Goal: Task Accomplishment & Management: Manage account settings

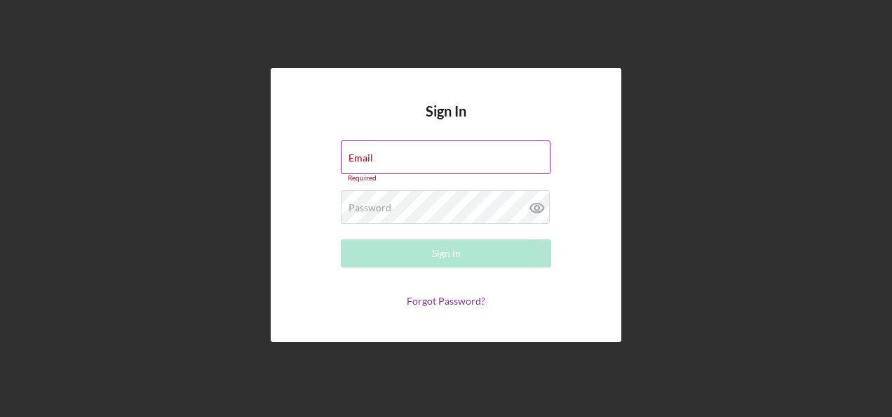
click at [373, 158] on div "Email Required" at bounding box center [446, 161] width 210 height 42
click at [373, 158] on input "Email" at bounding box center [446, 157] width 210 height 34
type input "[PERSON_NAME][EMAIL_ADDRESS][PERSON_NAME][DOMAIN_NAME]"
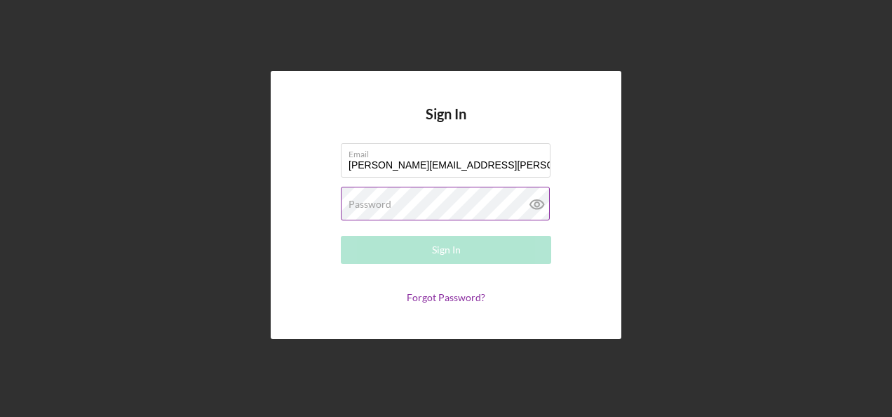
click at [375, 203] on label "Password" at bounding box center [369, 203] width 43 height 11
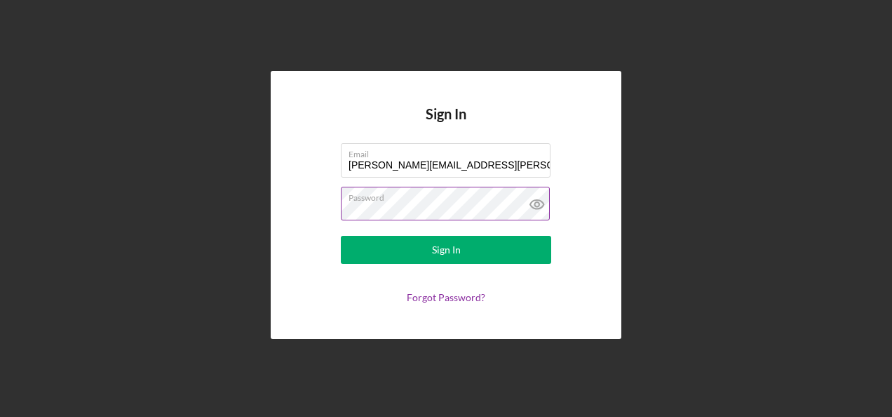
click at [341, 236] on button "Sign In" at bounding box center [446, 250] width 210 height 28
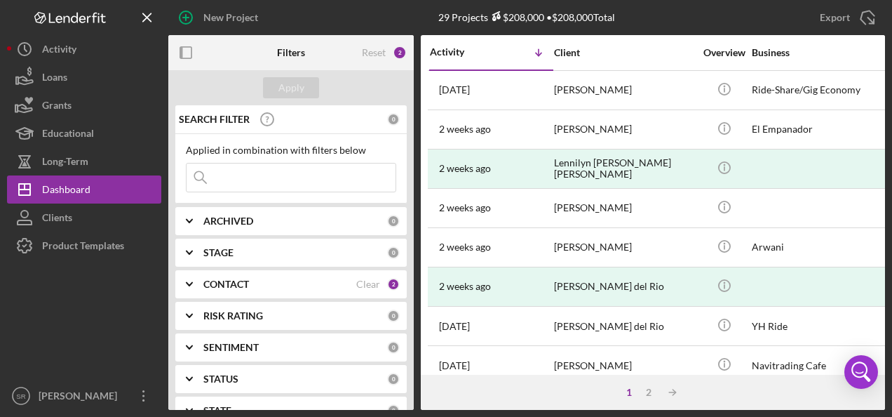
click at [312, 282] on div "CONTACT" at bounding box center [279, 283] width 153 height 11
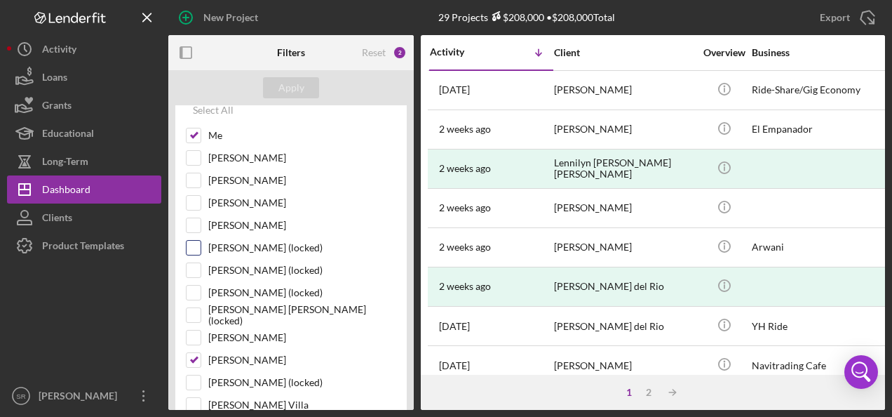
scroll to position [280, 0]
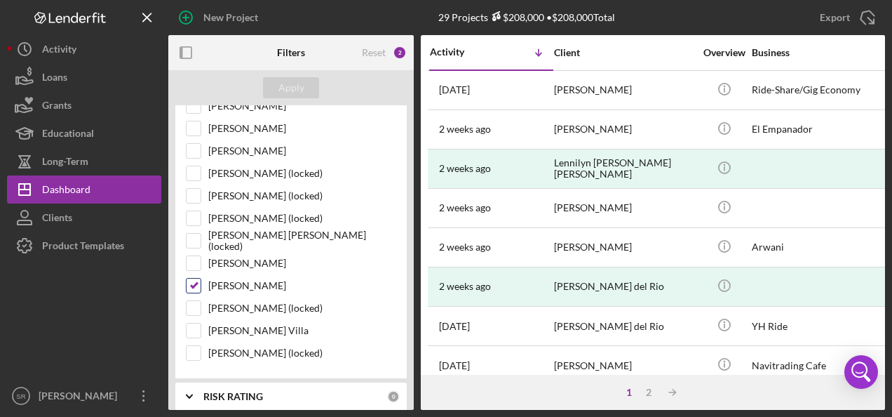
click at [192, 278] on input "[PERSON_NAME]" at bounding box center [194, 285] width 14 height 14
checkbox input "false"
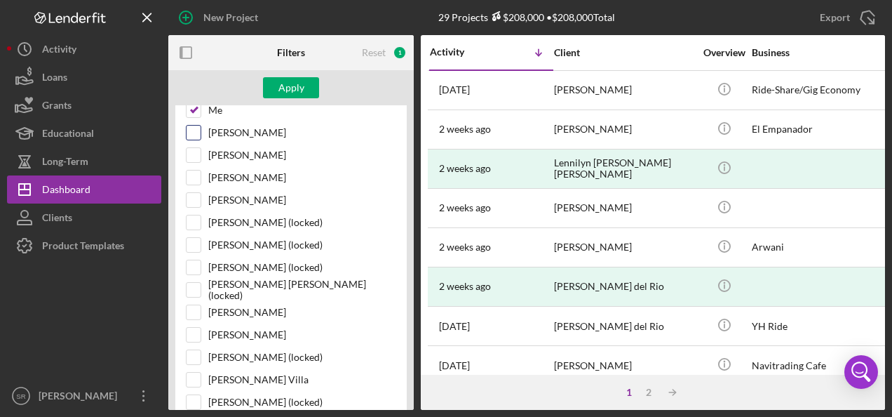
scroll to position [210, 0]
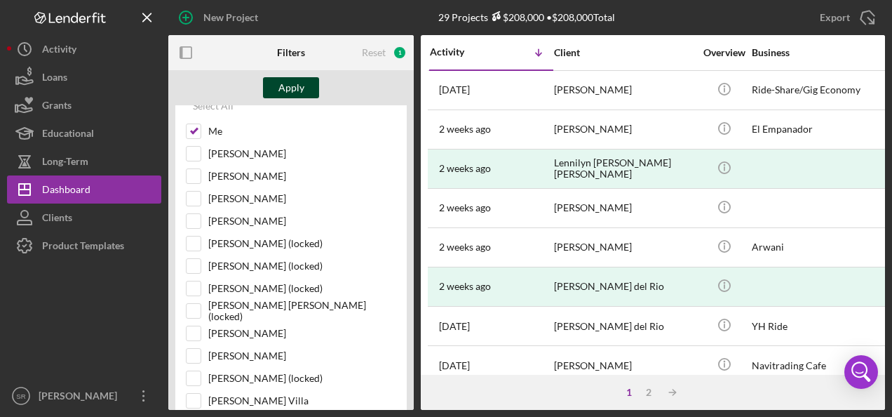
click at [293, 87] on div "Apply" at bounding box center [291, 87] width 26 height 21
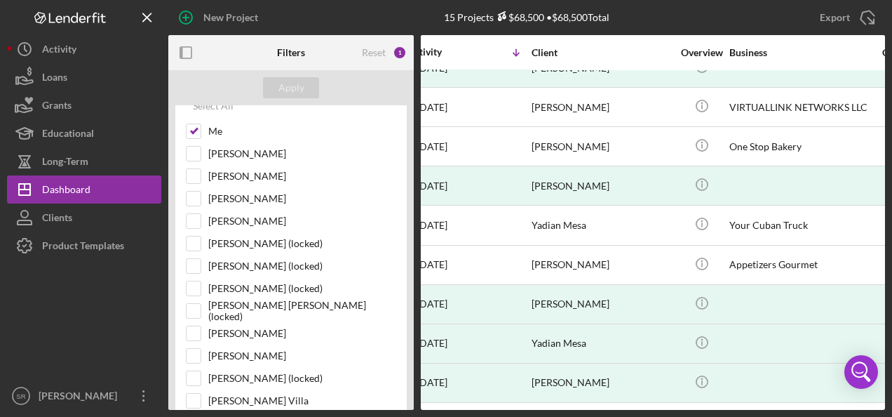
scroll to position [262, 0]
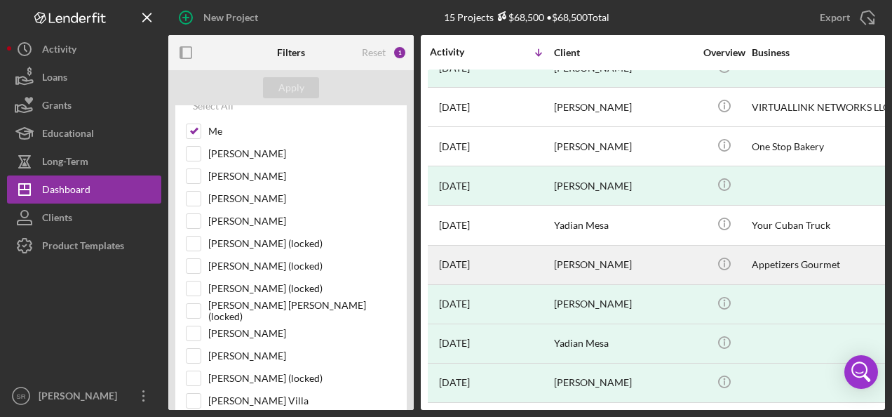
click at [535, 247] on div "[DATE] [PERSON_NAME]" at bounding box center [491, 264] width 123 height 37
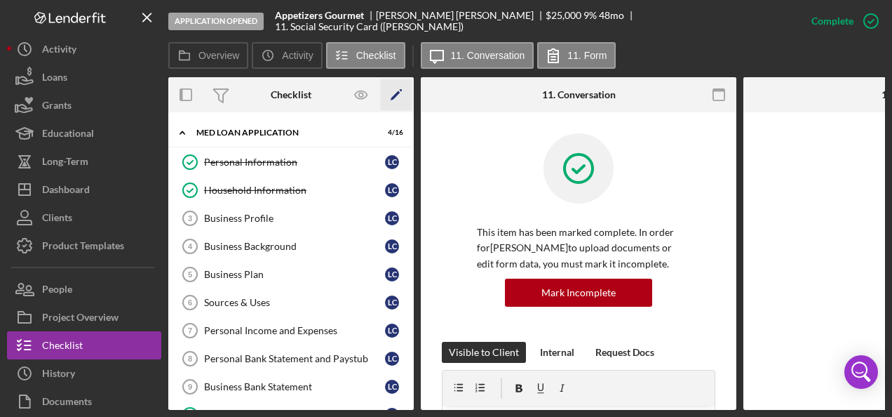
click at [394, 98] on icon "Icon/Edit" at bounding box center [397, 95] width 32 height 32
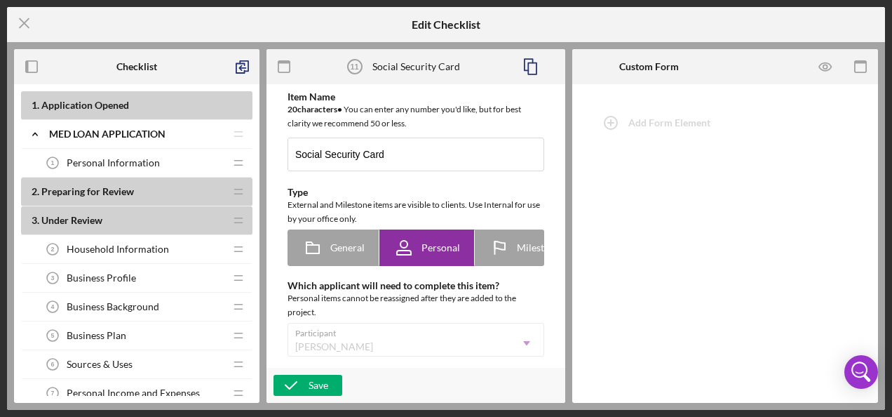
type textarea "<div>This is used to report to the credit bureau correctly and will not be used…"
click at [21, 21] on line at bounding box center [24, 23] width 9 height 9
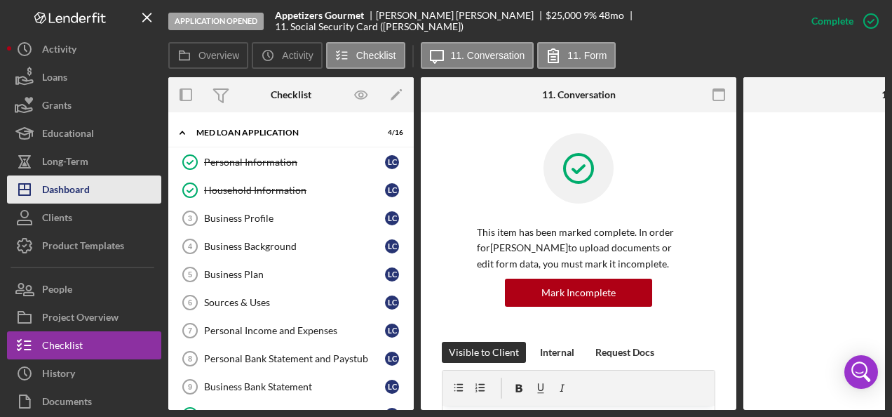
click at [101, 189] on button "Icon/Dashboard Dashboard" at bounding box center [84, 189] width 154 height 28
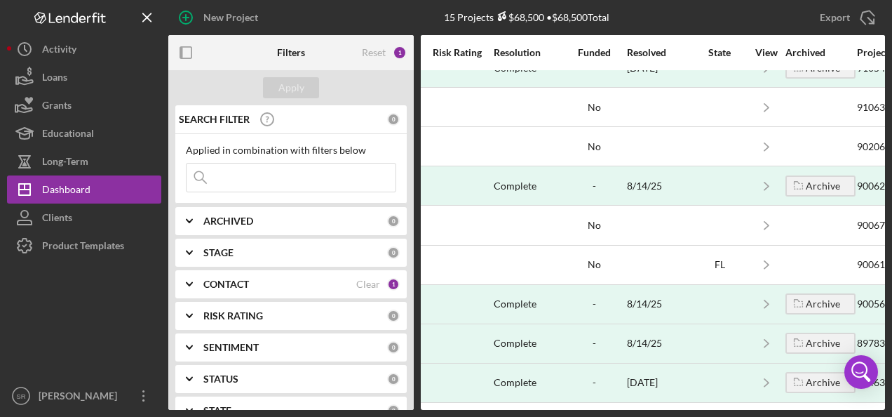
scroll to position [262, 1280]
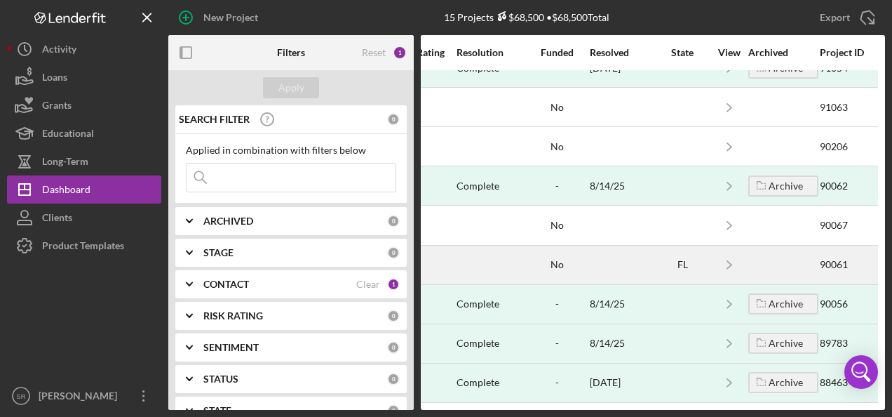
click at [770, 257] on div at bounding box center [783, 264] width 70 height 37
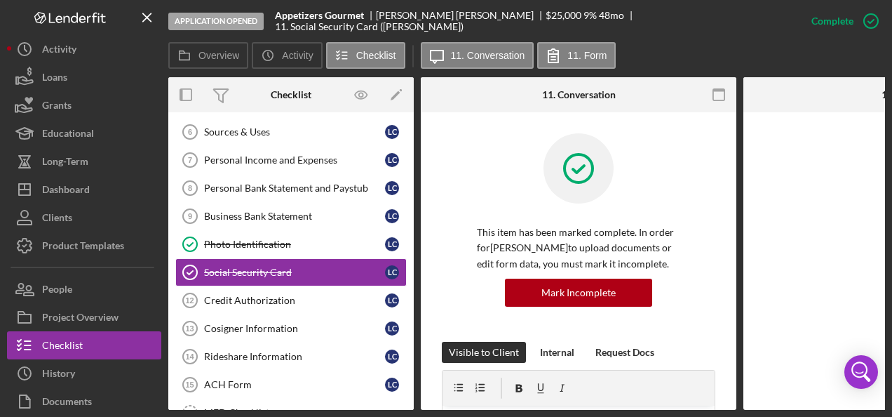
scroll to position [175, 0]
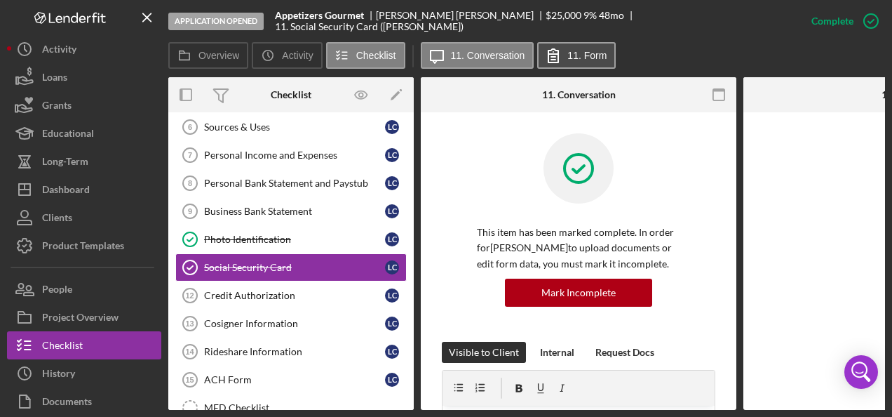
click at [568, 46] on icon at bounding box center [553, 55] width 35 height 35
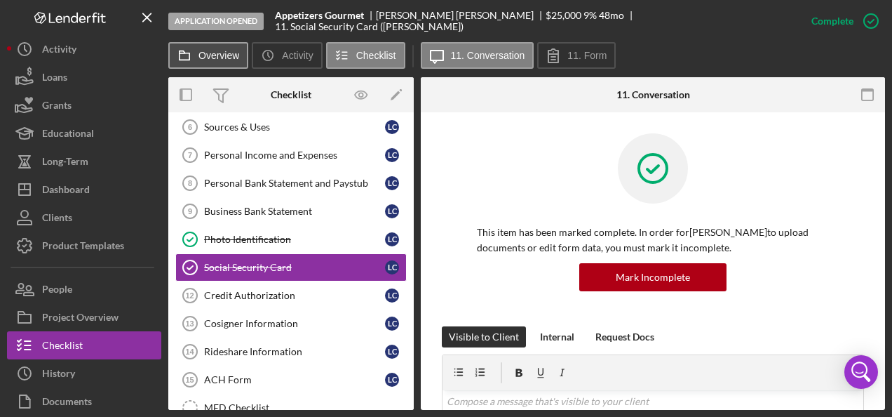
click at [208, 55] on label "Overview" at bounding box center [218, 55] width 41 height 11
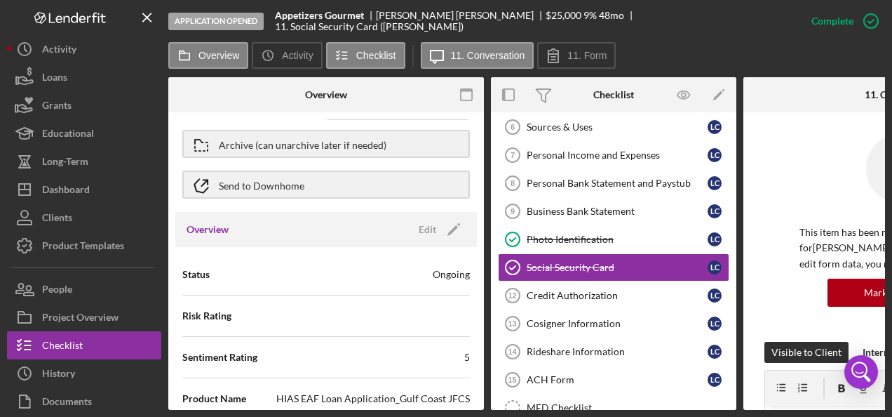
scroll to position [70, 0]
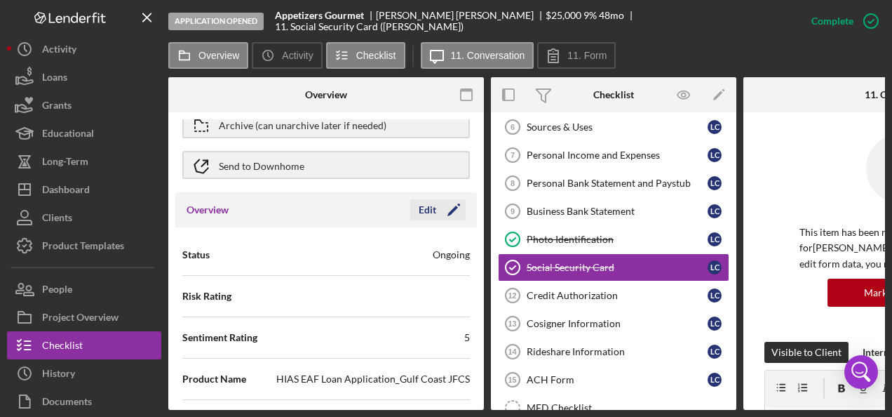
click at [449, 206] on icon "Icon/Edit" at bounding box center [453, 209] width 35 height 35
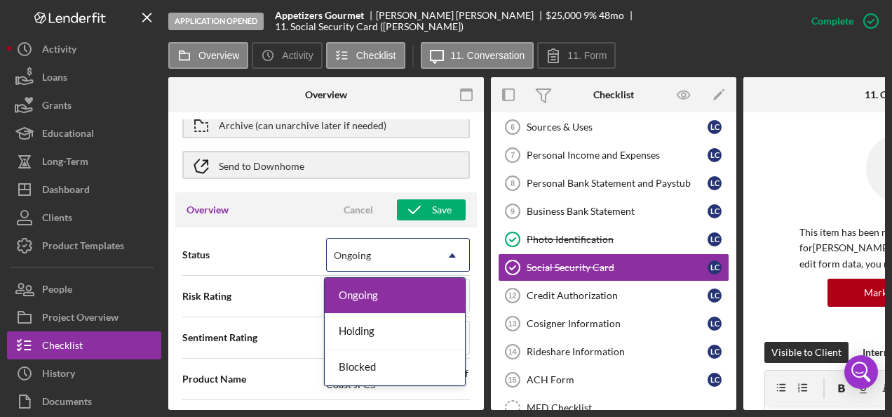
click at [449, 250] on icon "Icon/Dropdown Arrow" at bounding box center [452, 255] width 34 height 34
click at [442, 251] on icon "Icon/Dropdown Arrow" at bounding box center [452, 255] width 34 height 34
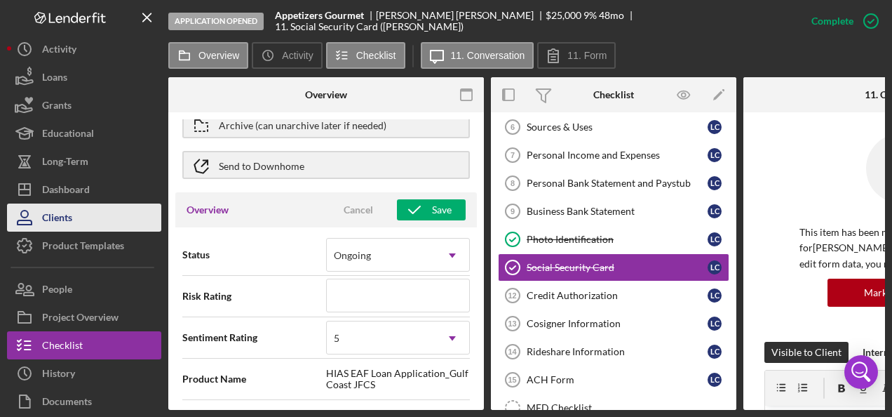
click at [79, 215] on button "Clients" at bounding box center [84, 217] width 154 height 28
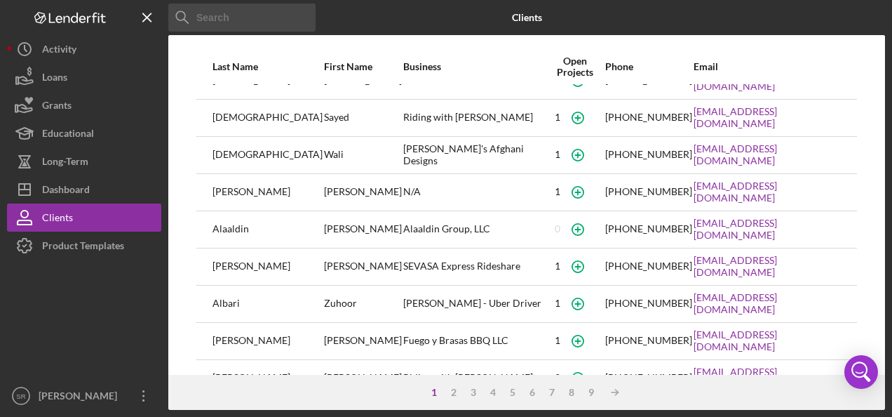
scroll to position [278, 0]
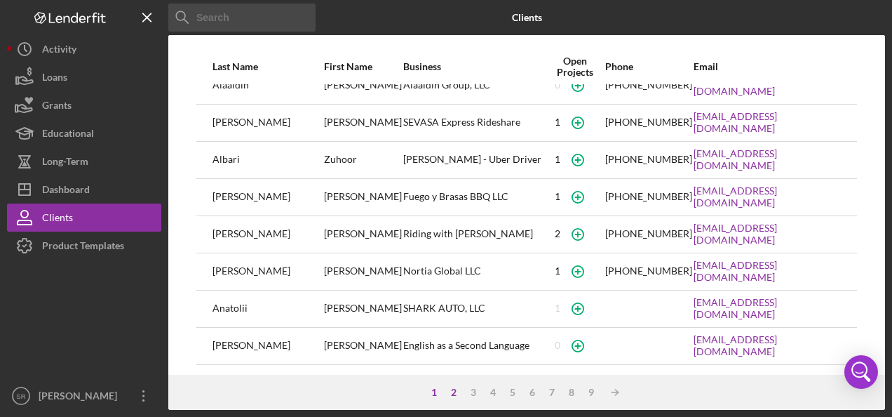
click at [468, 391] on div "3" at bounding box center [473, 391] width 20 height 11
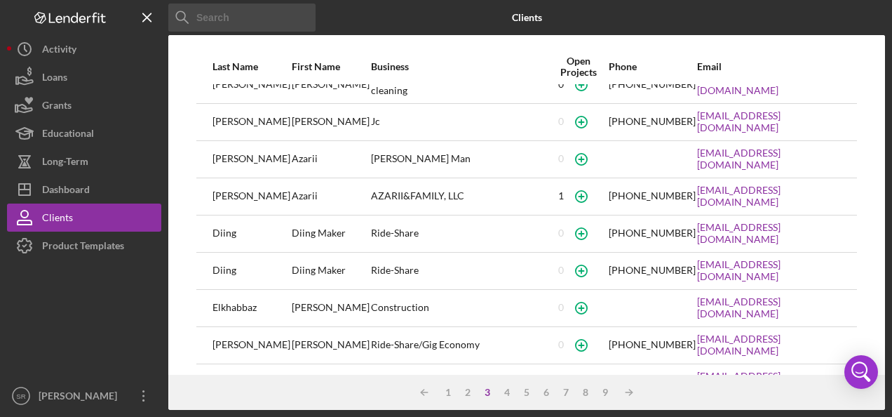
scroll to position [0, 0]
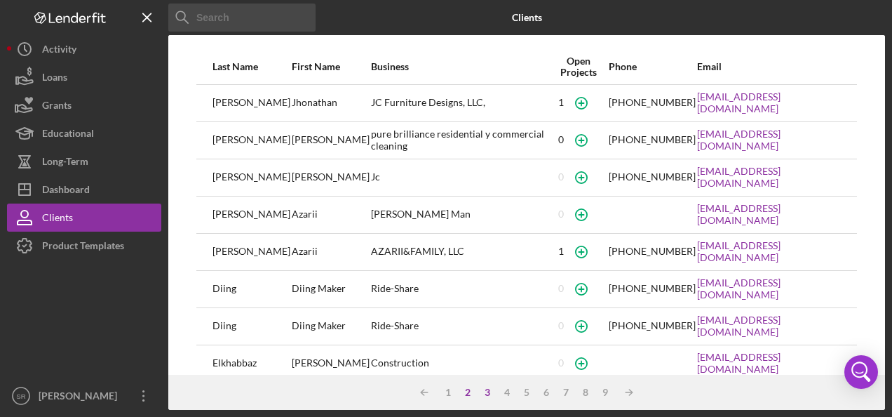
click at [468, 394] on div "2" at bounding box center [468, 391] width 20 height 11
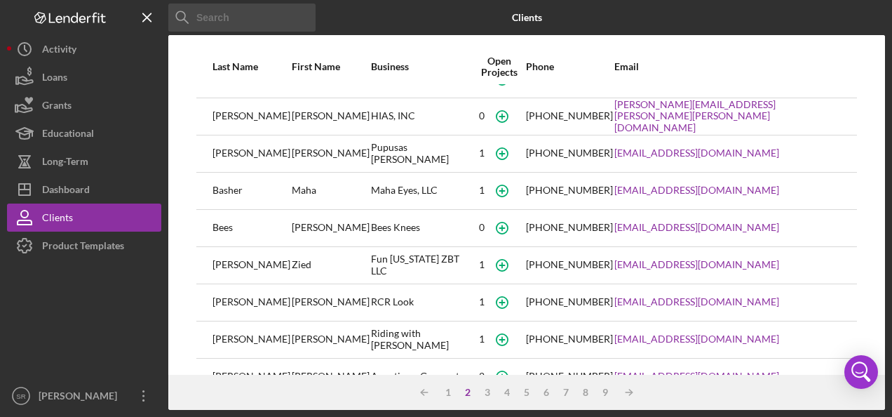
scroll to position [278, 0]
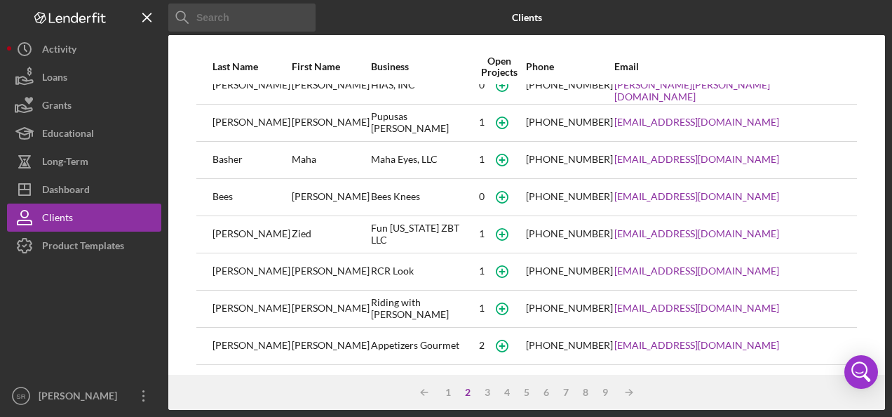
drag, startPoint x: 588, startPoint y: 345, endPoint x: 578, endPoint y: 345, distance: 9.8
click at [578, 345] on div "[PHONE_NUMBER]" at bounding box center [569, 344] width 87 height 11
click at [492, 344] on icon "button" at bounding box center [502, 346] width 32 height 32
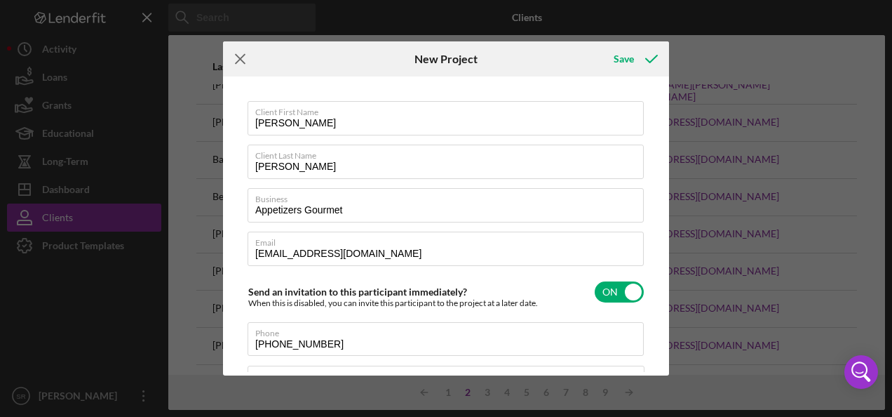
click at [240, 55] on icon "Icon/Menu Close" at bounding box center [240, 58] width 35 height 35
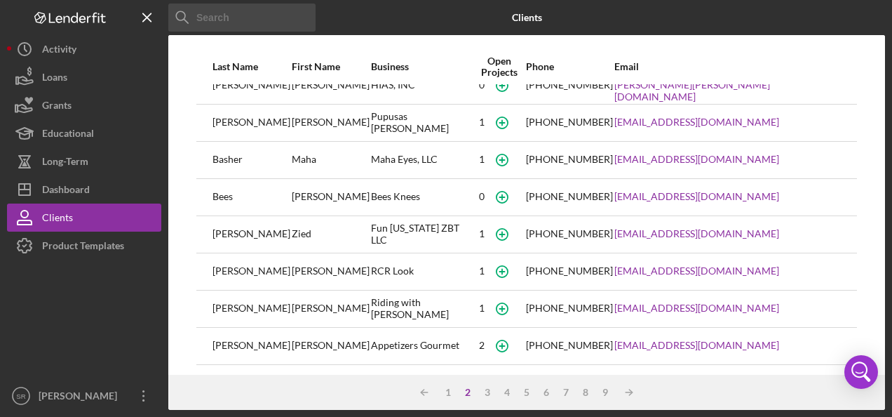
click at [485, 342] on div "2" at bounding box center [499, 345] width 50 height 35
click at [587, 345] on div "[PHONE_NUMBER]" at bounding box center [569, 344] width 87 height 11
click at [693, 332] on div "[EMAIL_ADDRESS][DOMAIN_NAME]" at bounding box center [727, 345] width 226 height 35
click at [698, 339] on link "[EMAIL_ADDRESS][DOMAIN_NAME]" at bounding box center [696, 344] width 165 height 11
click at [371, 348] on div "Appetizers Gourmet" at bounding box center [422, 345] width 102 height 35
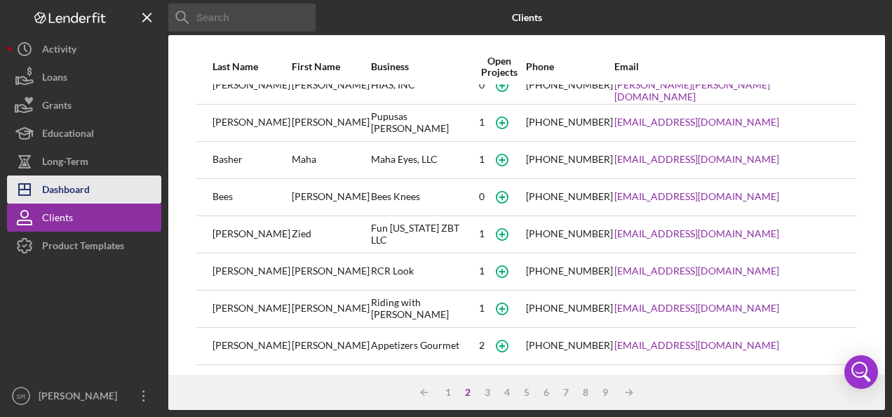
click at [80, 188] on div "Dashboard" at bounding box center [66, 191] width 48 height 32
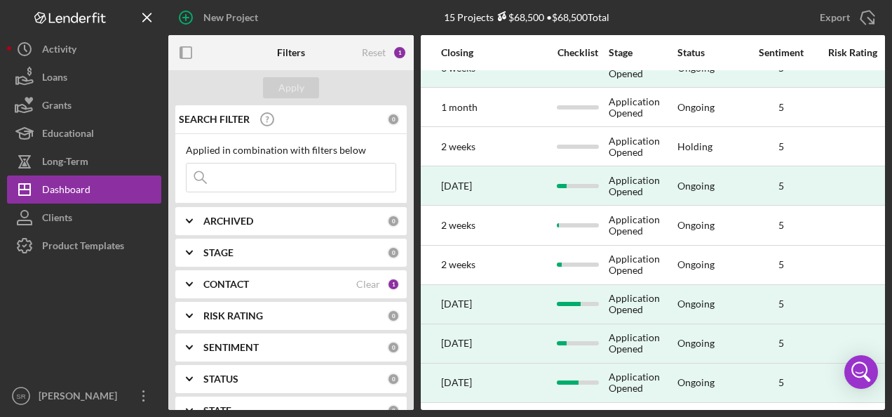
scroll to position [262, 883]
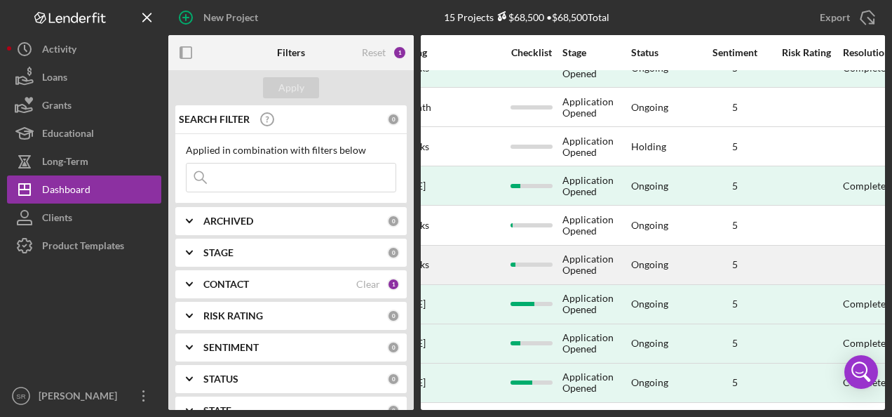
click at [651, 264] on div "Ongoing" at bounding box center [664, 264] width 67 height 37
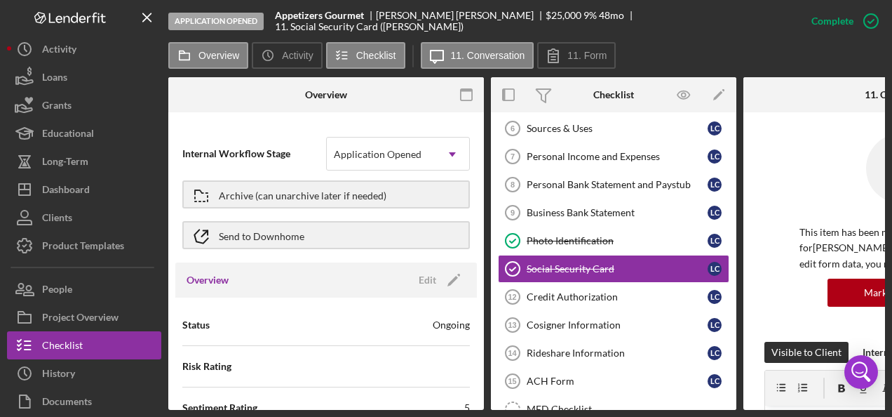
scroll to position [175, 0]
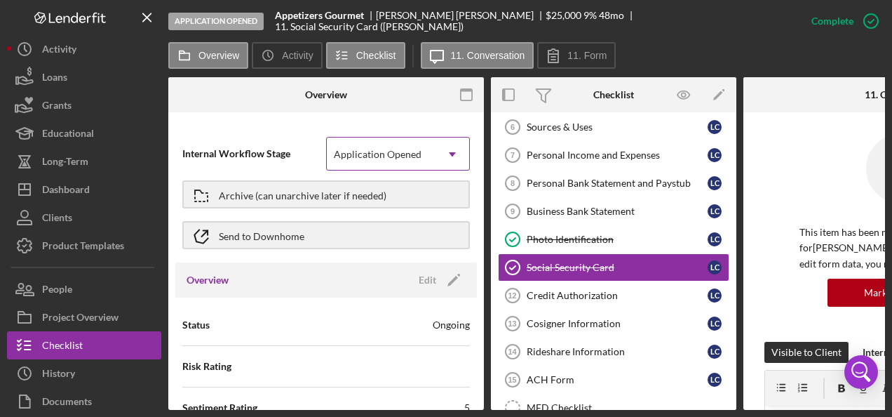
click at [451, 157] on icon "Icon/Dropdown Arrow" at bounding box center [452, 154] width 34 height 34
click at [387, 109] on div at bounding box center [431, 94] width 105 height 35
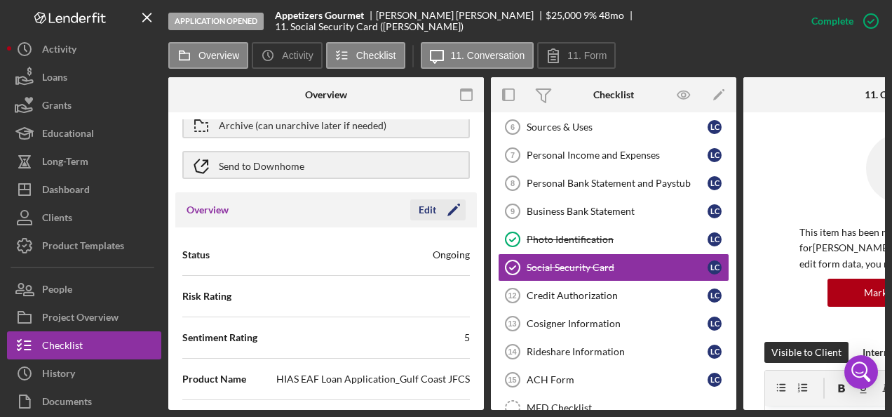
scroll to position [140, 0]
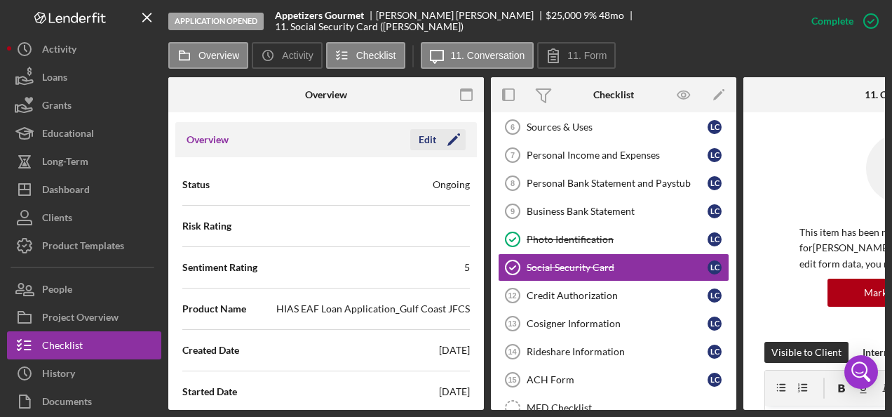
click at [438, 140] on icon "Icon/Edit" at bounding box center [453, 139] width 35 height 35
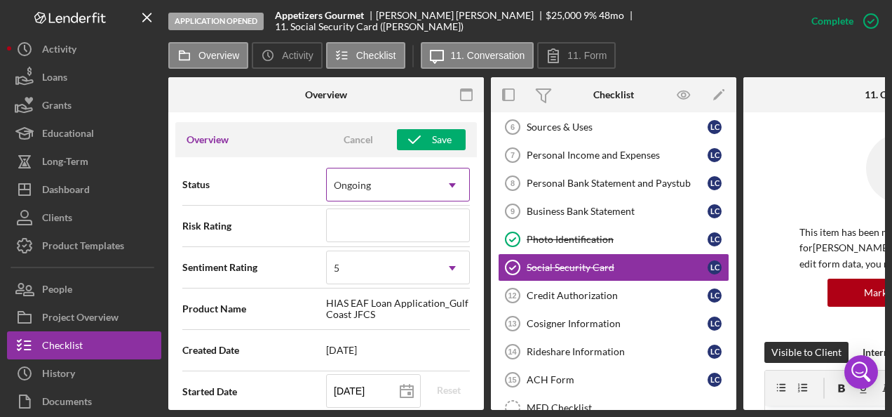
click at [444, 183] on icon "Icon/Dropdown Arrow" at bounding box center [452, 185] width 34 height 34
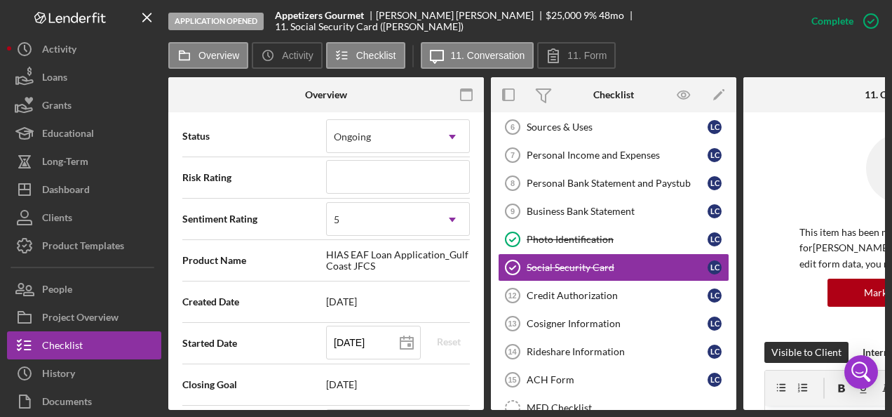
scroll to position [210, 0]
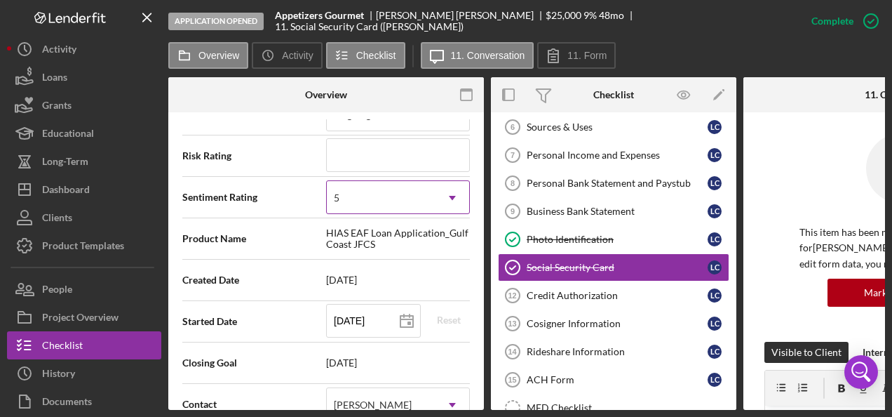
click at [447, 194] on icon "Icon/Dropdown Arrow" at bounding box center [452, 198] width 34 height 34
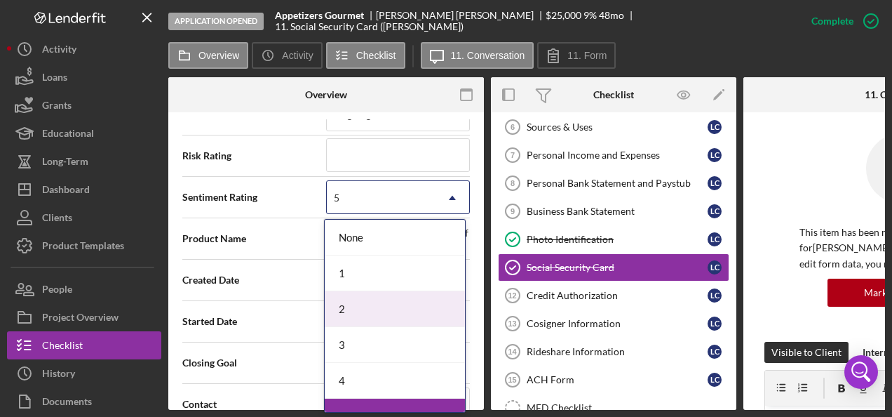
scroll to position [21, 0]
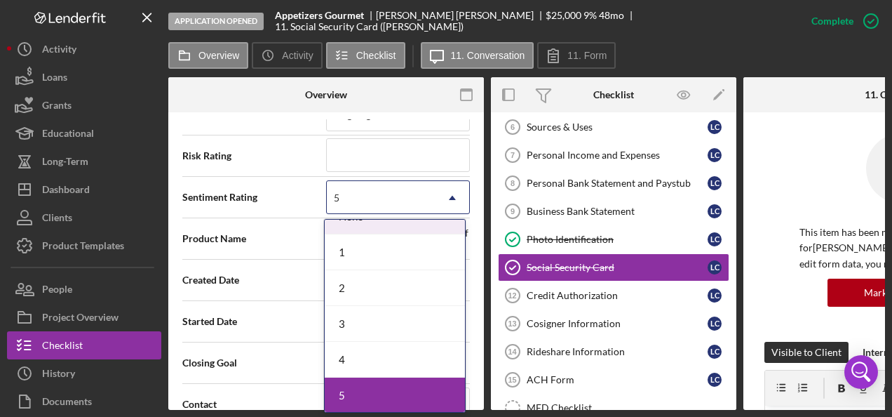
click at [275, 168] on div "Risk Rating" at bounding box center [325, 155] width 287 height 35
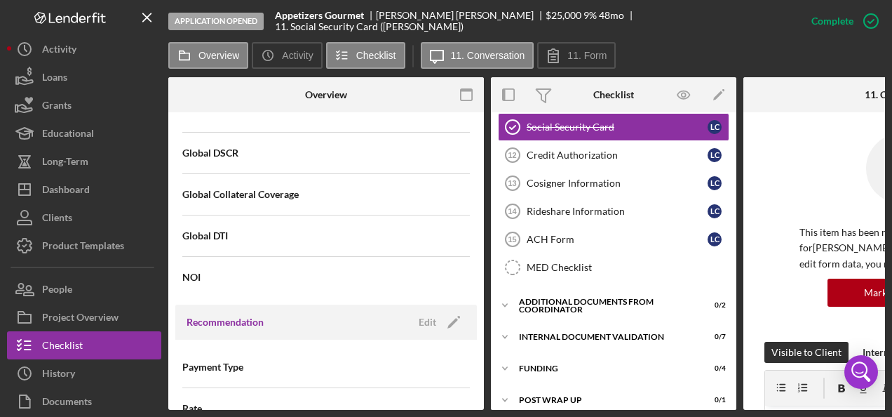
scroll to position [1052, 0]
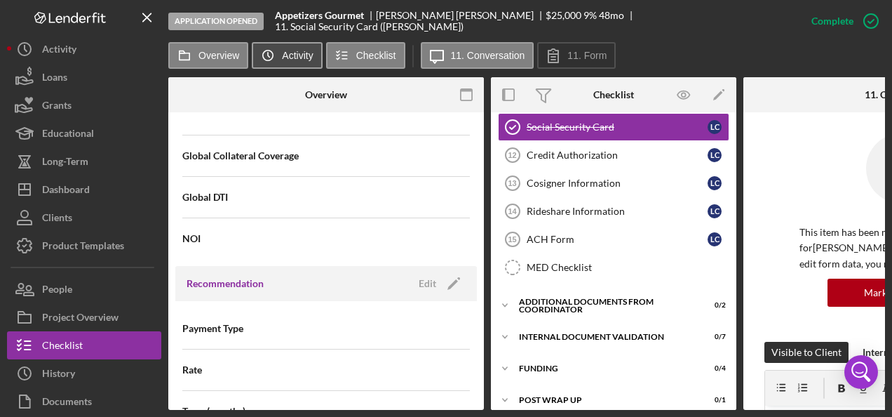
click at [280, 57] on icon "Icon/History" at bounding box center [268, 55] width 28 height 28
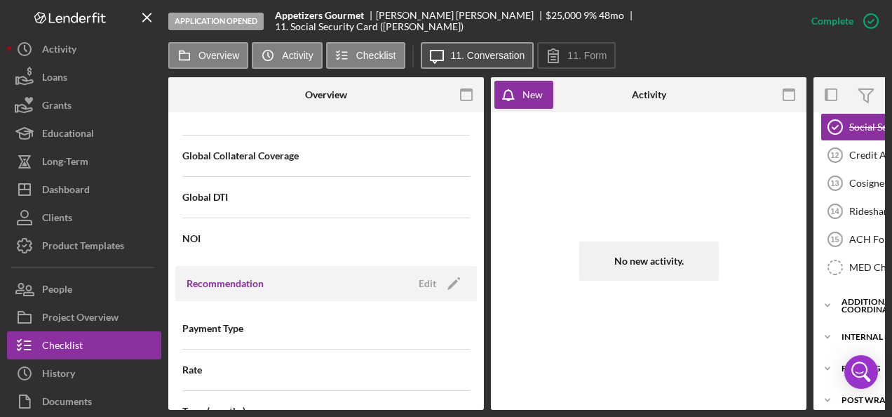
click at [478, 55] on label "11. Conversation" at bounding box center [488, 55] width 74 height 11
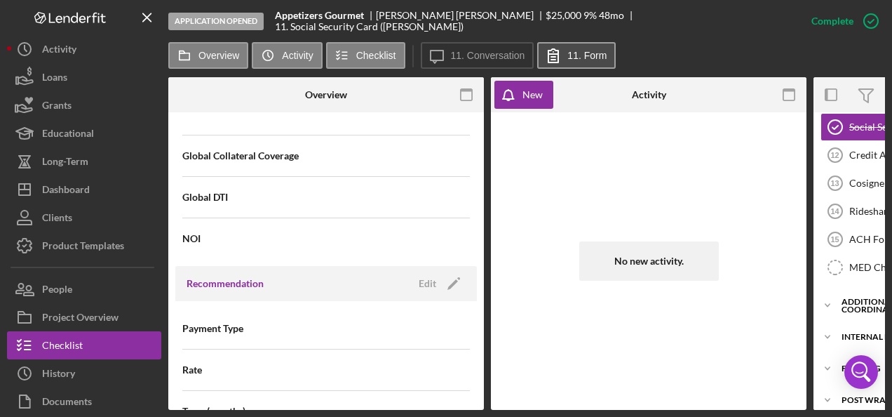
click at [557, 55] on icon at bounding box center [553, 55] width 35 height 35
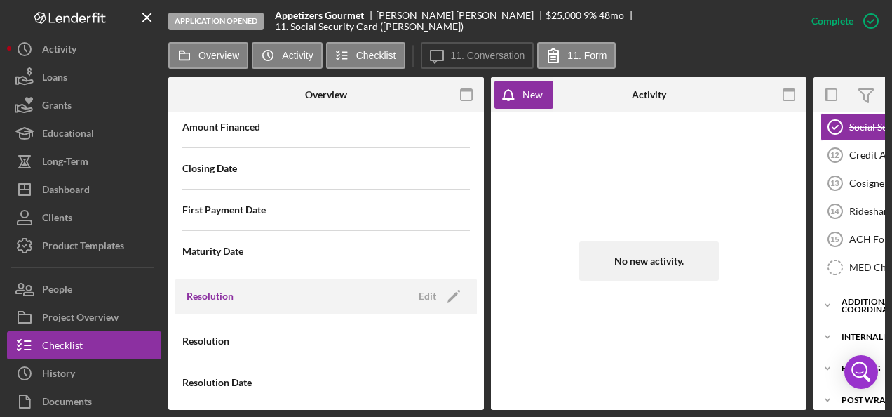
scroll to position [1629, 0]
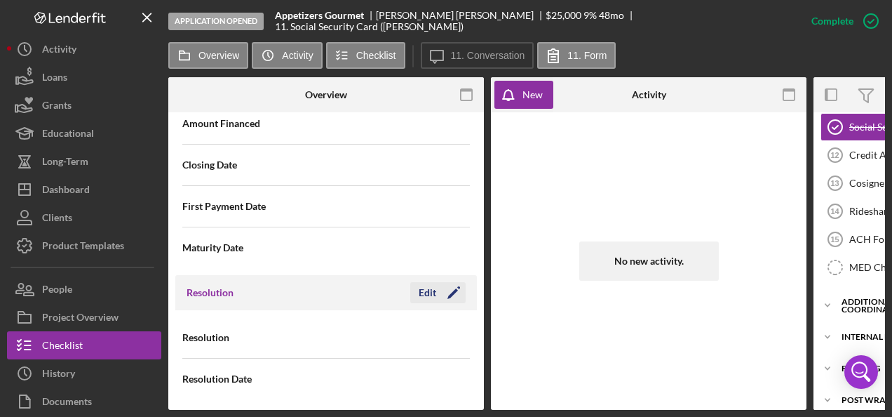
click at [431, 286] on div "Edit" at bounding box center [428, 292] width 18 height 21
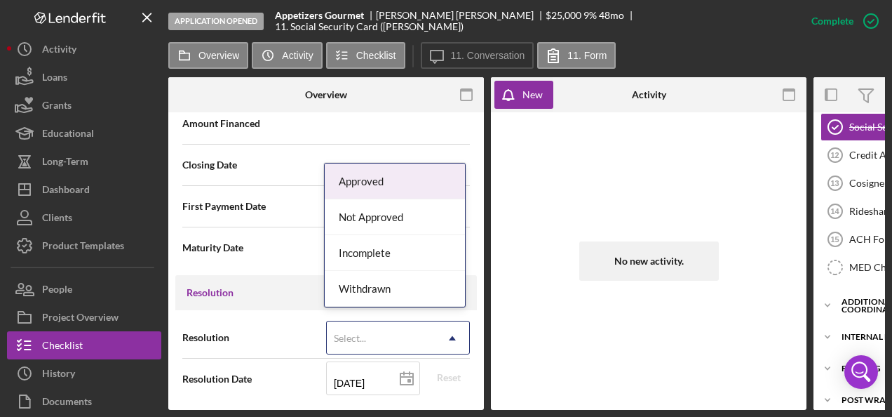
click at [417, 324] on div "Select..." at bounding box center [381, 338] width 109 height 32
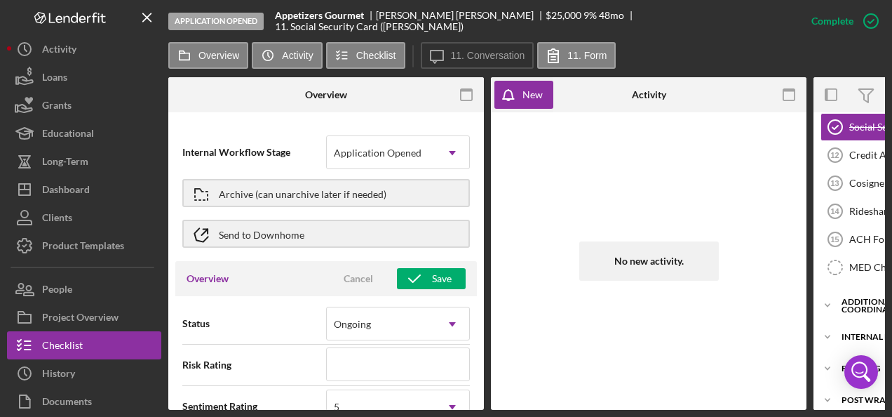
scroll to position [0, 0]
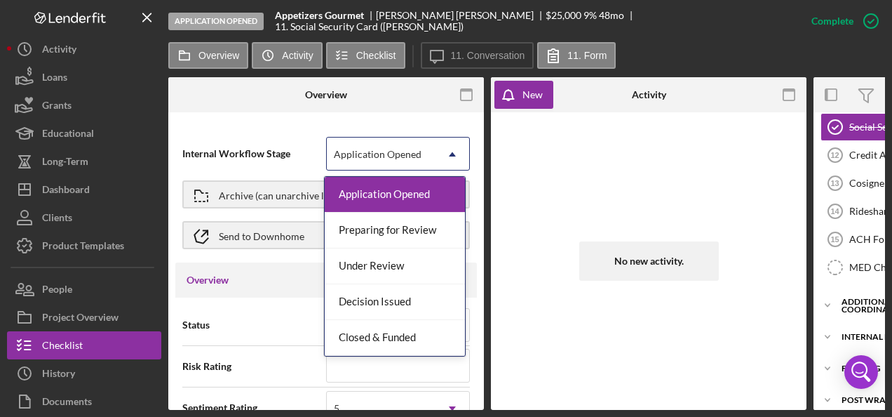
click at [452, 150] on icon "Icon/Dropdown Arrow" at bounding box center [452, 154] width 34 height 34
click at [272, 161] on div "Internal Workflow Stage 5 results available. Use Up and Down to choose options,…" at bounding box center [325, 153] width 287 height 35
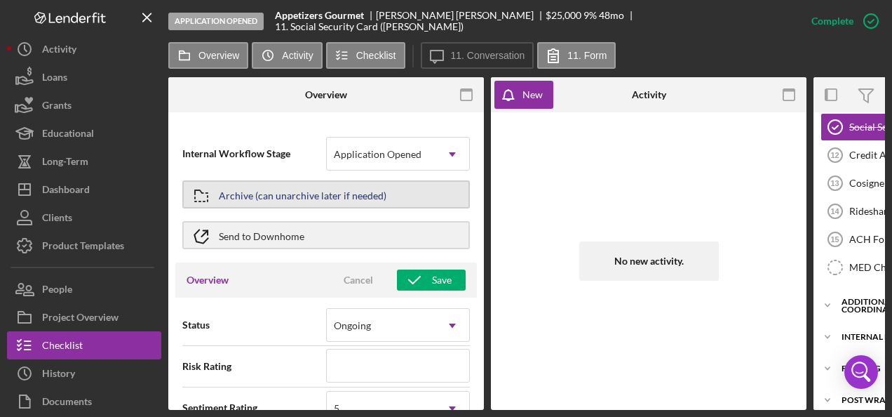
click at [292, 193] on div "Archive (can unarchive later if needed)" at bounding box center [303, 194] width 168 height 25
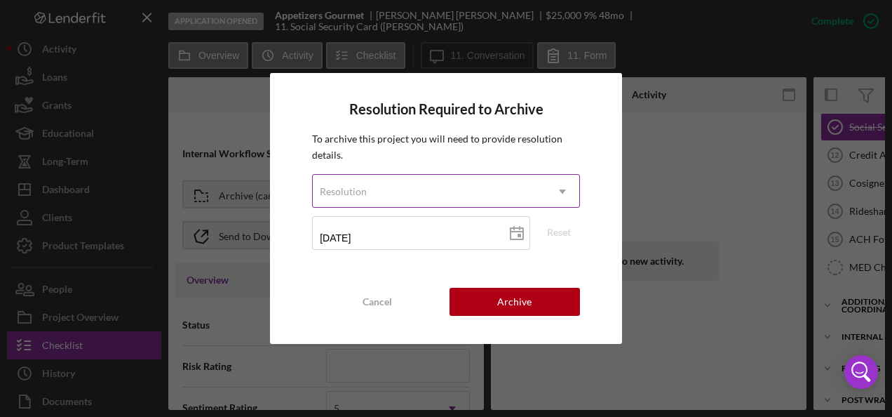
click at [444, 196] on div "Resolution" at bounding box center [429, 191] width 233 height 32
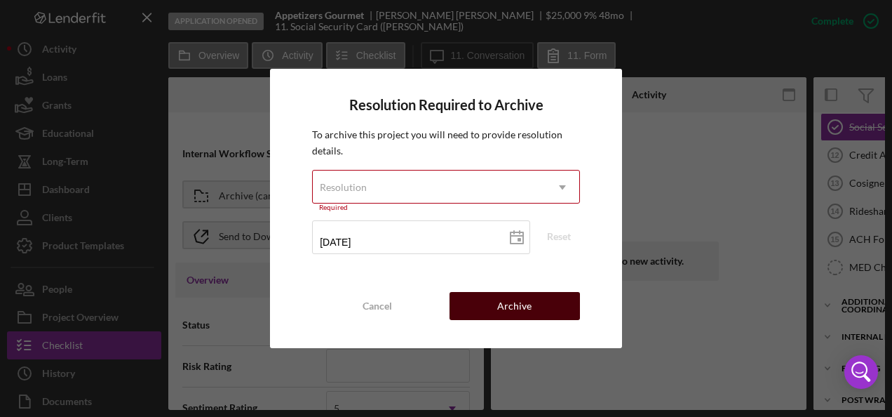
click at [520, 304] on div "Archive" at bounding box center [514, 306] width 34 height 28
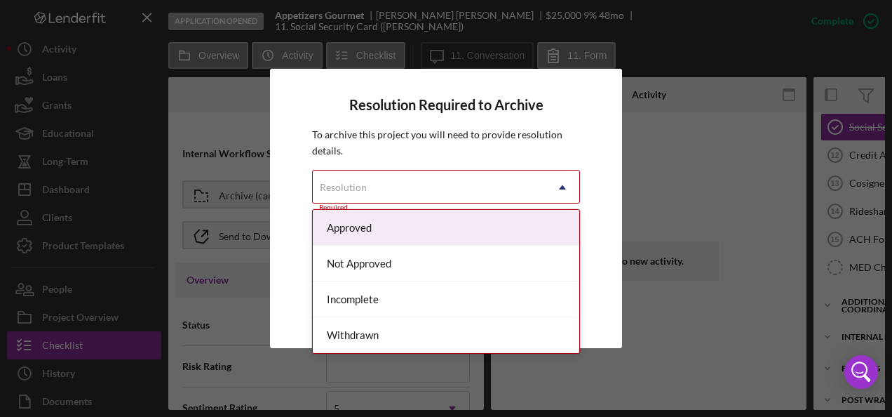
click at [563, 187] on use at bounding box center [562, 187] width 7 height 4
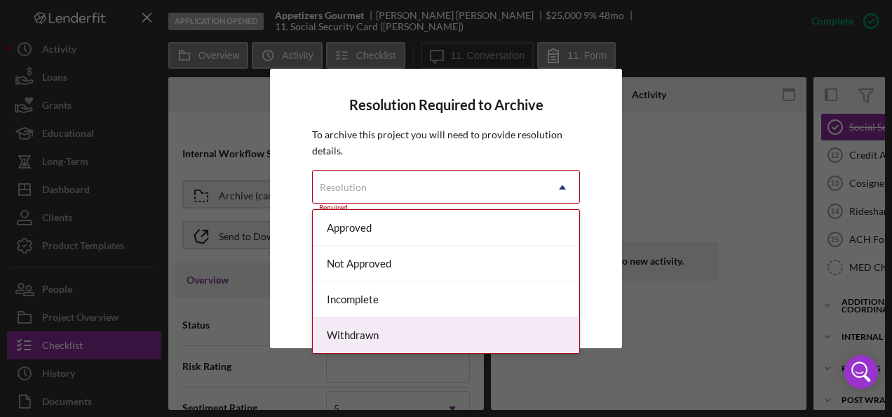
click at [393, 332] on div "Withdrawn" at bounding box center [446, 335] width 266 height 36
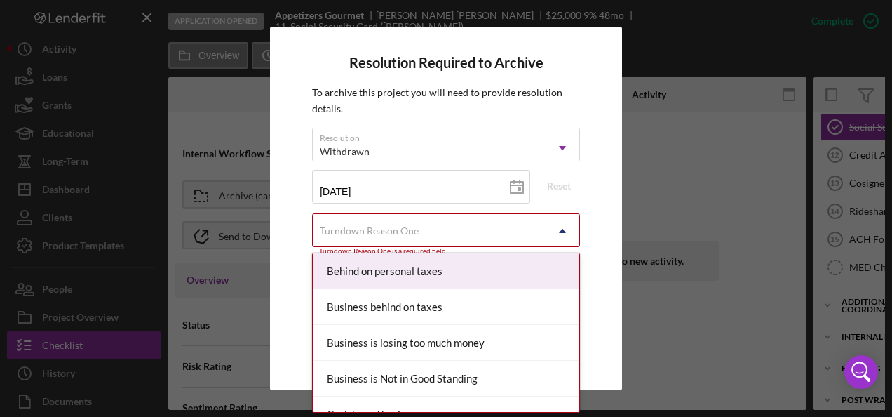
click at [560, 226] on icon "Icon/Dropdown Arrow" at bounding box center [563, 231] width 34 height 34
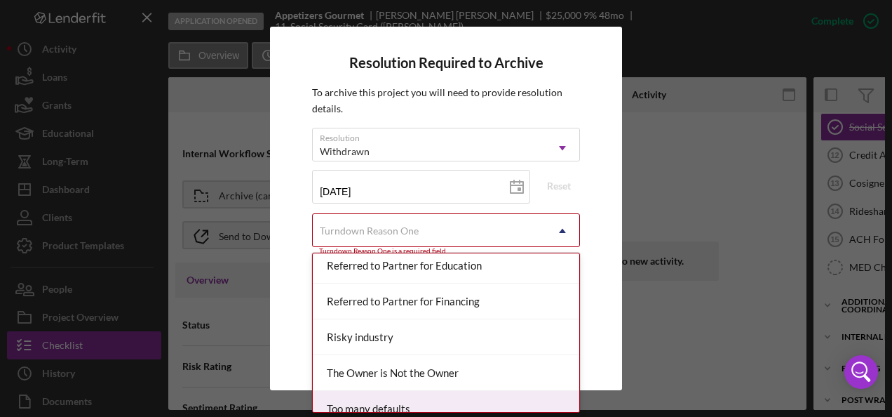
scroll to position [1337, 0]
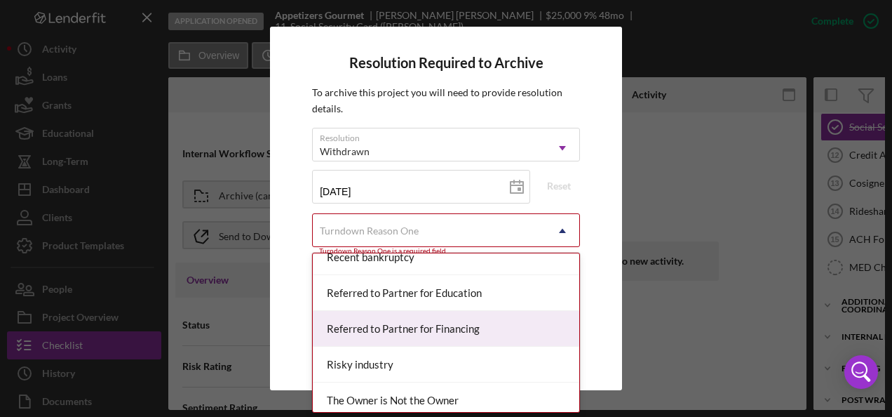
click at [422, 324] on div "Referred to Partner for Financing" at bounding box center [446, 329] width 266 height 36
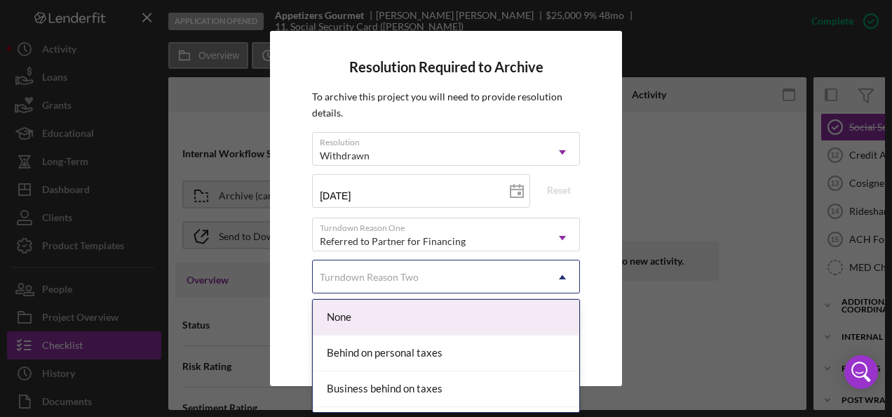
click at [560, 275] on icon "Icon/Dropdown Arrow" at bounding box center [563, 277] width 34 height 34
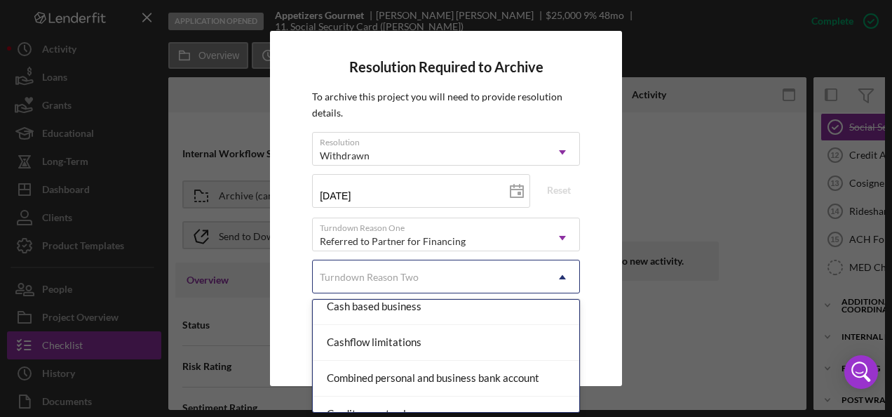
scroll to position [210, 0]
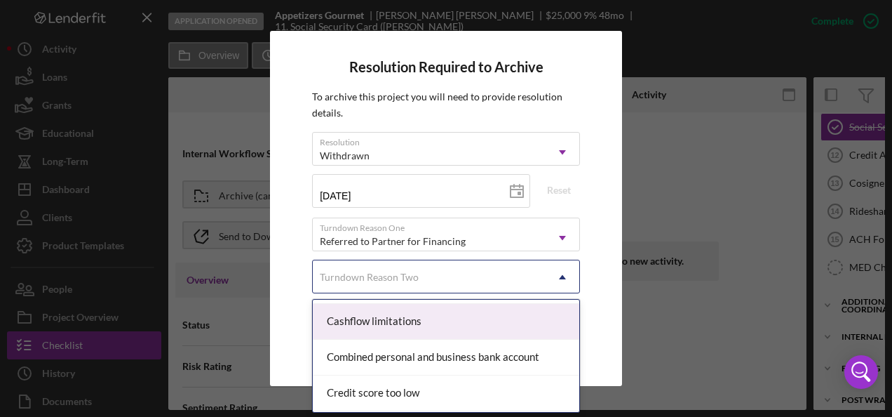
click at [480, 326] on div "Cashflow limitations" at bounding box center [446, 322] width 266 height 36
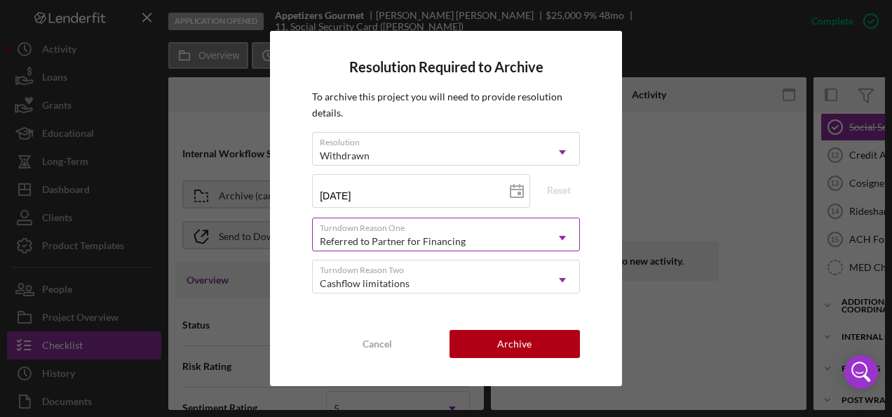
click at [482, 236] on div "Referred to Partner for Financing" at bounding box center [429, 241] width 233 height 32
click at [586, 279] on div "Resolution Required to Archive To archive this project you will need to provide…" at bounding box center [446, 208] width 352 height 355
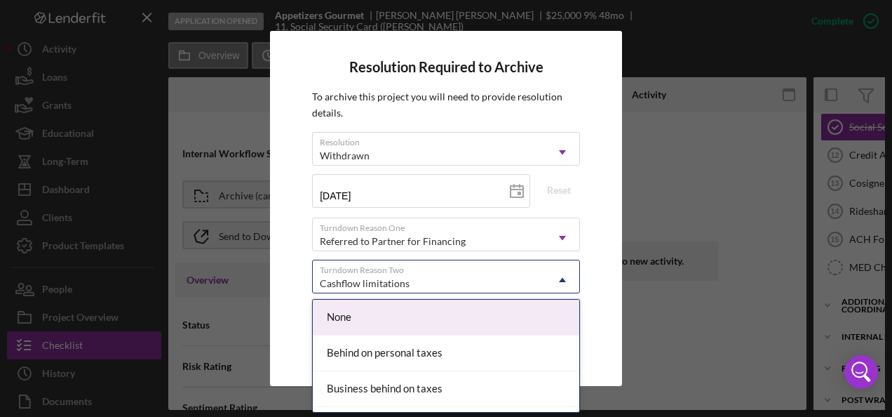
click at [557, 280] on icon "Icon/Dropdown Arrow" at bounding box center [563, 280] width 34 height 34
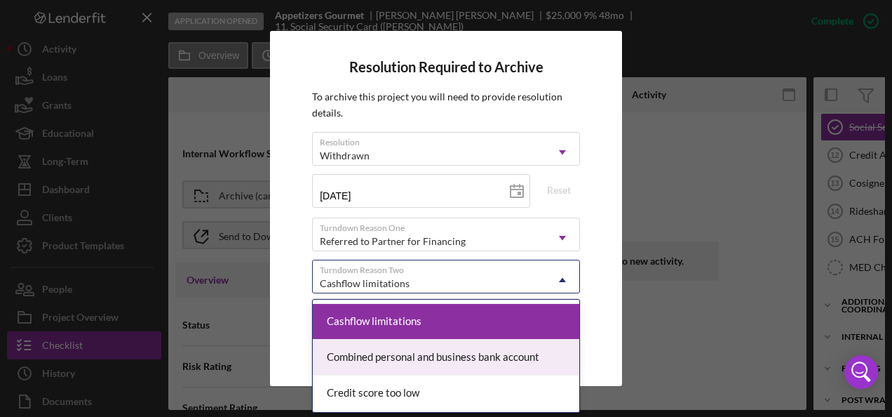
click at [463, 355] on div "Combined personal and business bank account" at bounding box center [446, 357] width 266 height 36
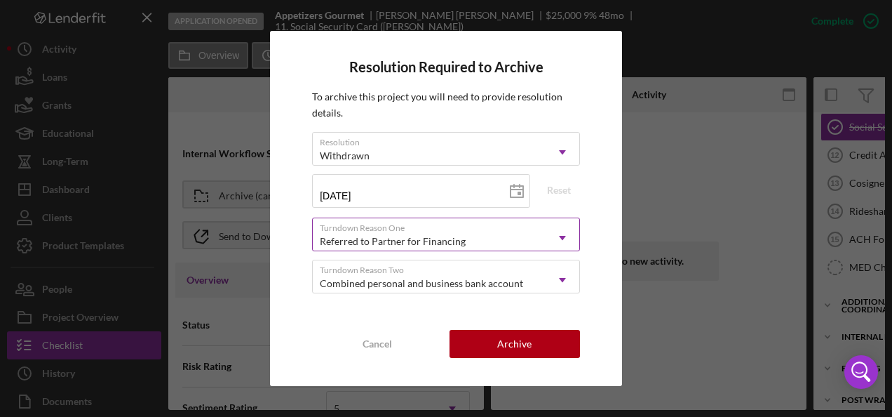
click at [543, 235] on div "Referred to Partner for Financing" at bounding box center [429, 241] width 233 height 32
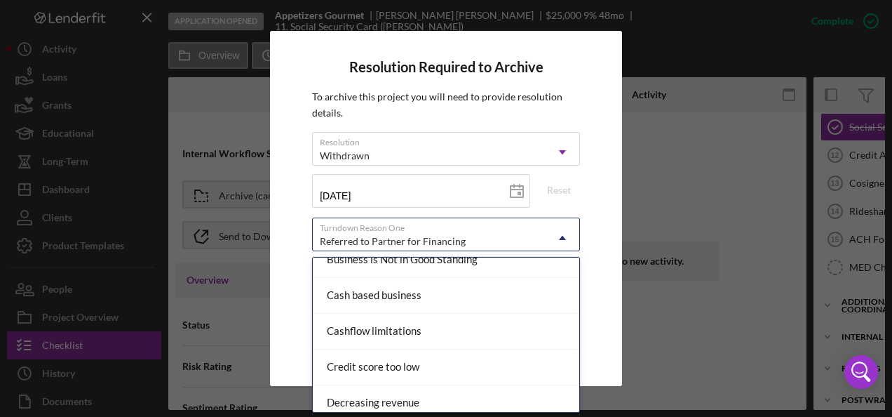
scroll to position [140, 0]
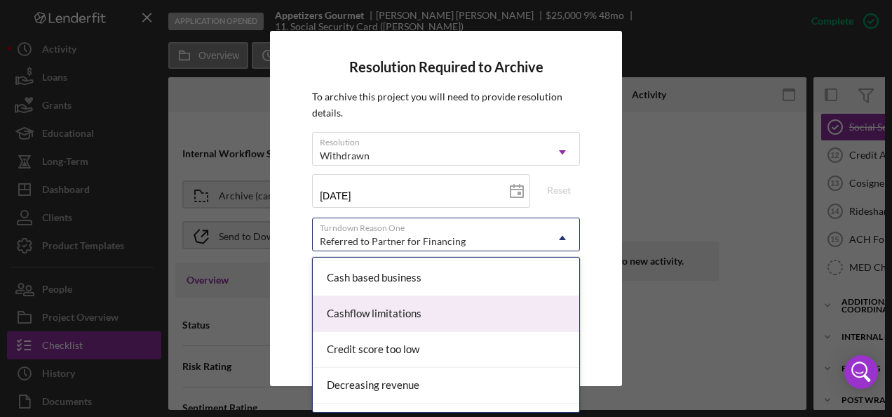
click at [435, 307] on div "Cashflow limitations" at bounding box center [446, 314] width 266 height 36
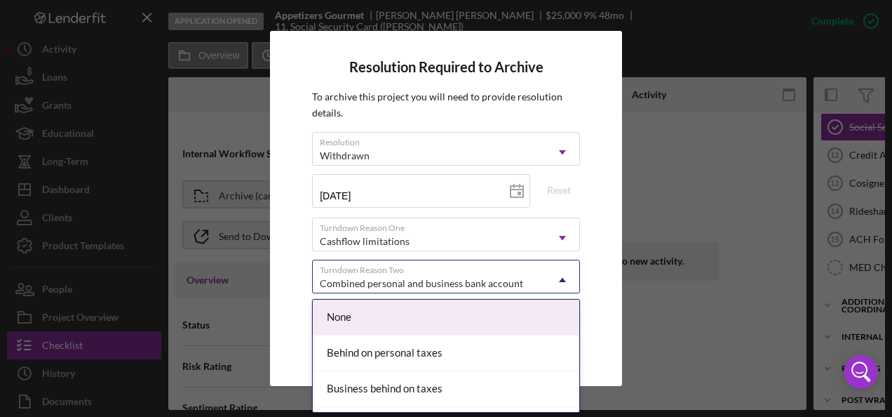
click at [493, 278] on div "Combined personal and business bank account" at bounding box center [421, 283] width 203 height 11
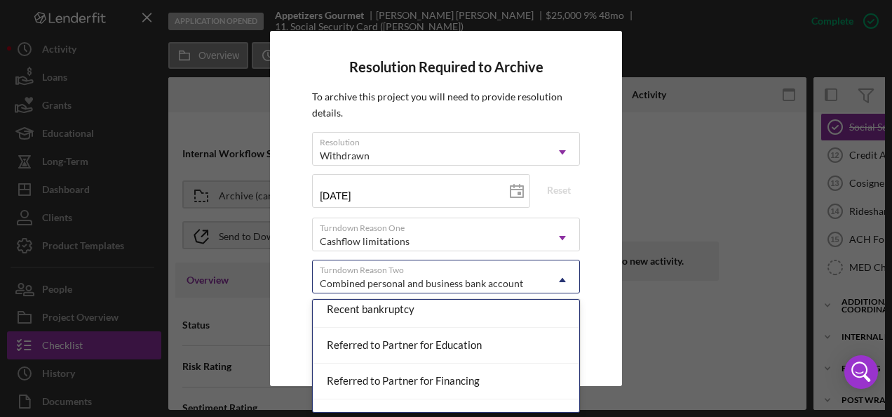
scroll to position [1332, 0]
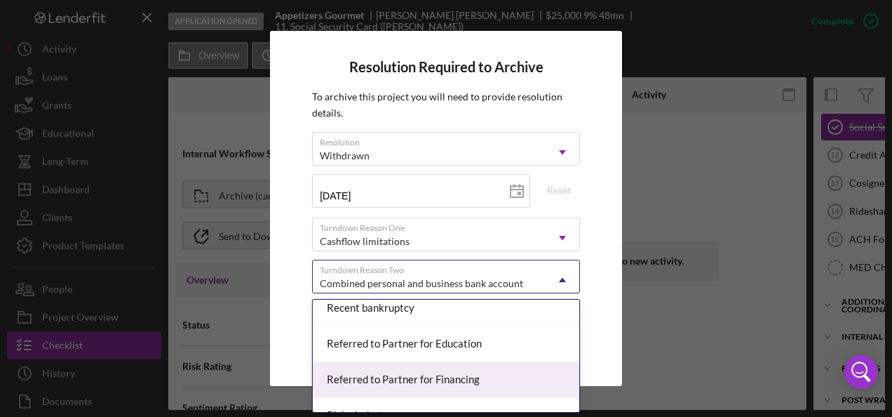
click at [445, 369] on div "Referred to Partner for Financing" at bounding box center [446, 380] width 266 height 36
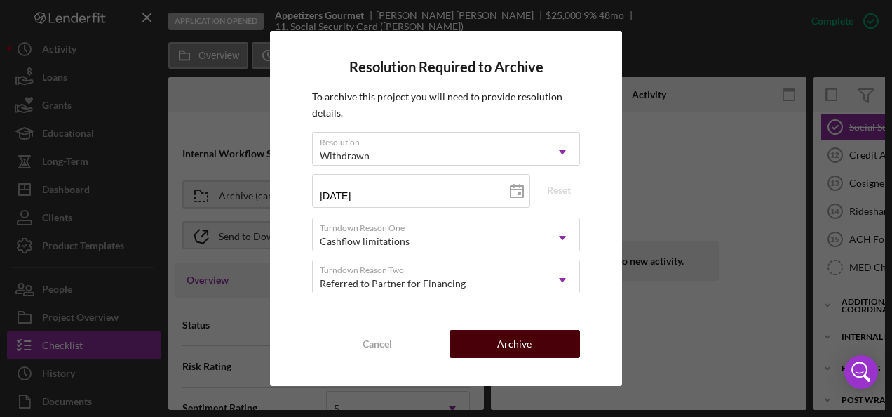
click at [492, 346] on button "Archive" at bounding box center [514, 344] width 130 height 28
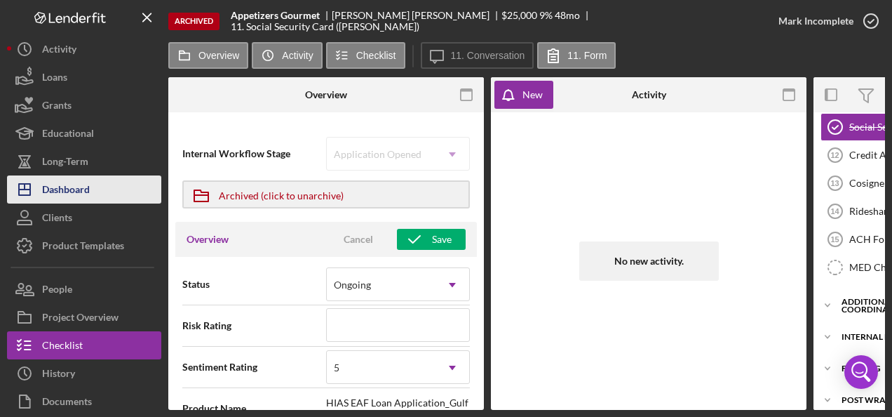
click at [79, 187] on div "Dashboard" at bounding box center [66, 191] width 48 height 32
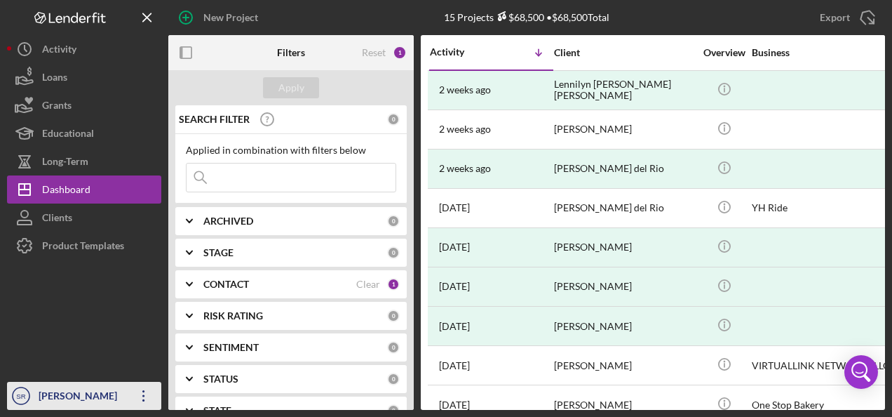
click at [139, 395] on icon "Icon/Overflow" at bounding box center [143, 395] width 35 height 35
click at [142, 397] on icon "Icon/Overflow" at bounding box center [143, 395] width 35 height 35
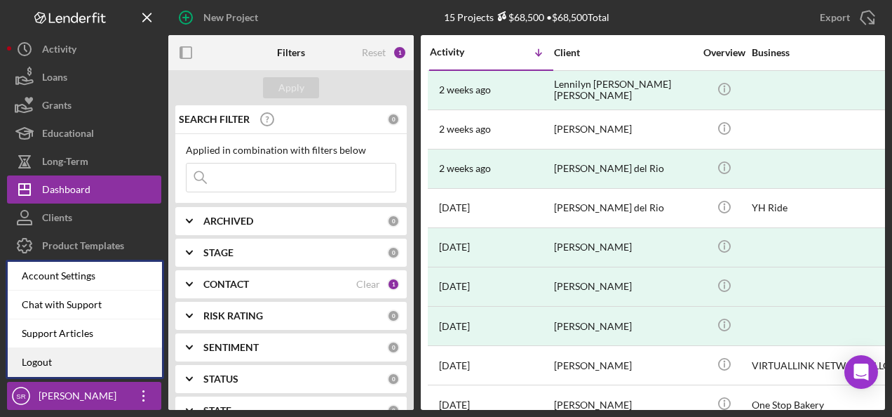
click at [65, 360] on link "Logout" at bounding box center [85, 362] width 154 height 29
